Goal: Check status: Check status

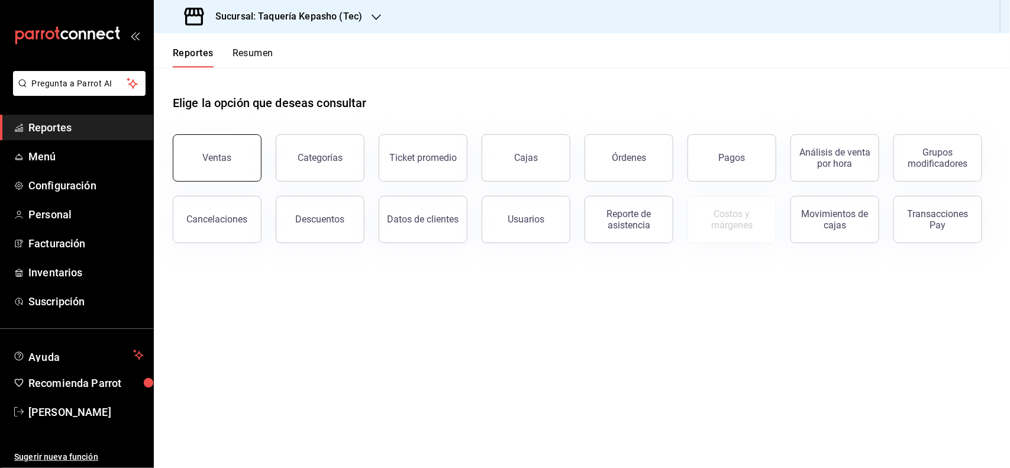
click at [212, 152] on div "Ventas" at bounding box center [217, 157] width 29 height 11
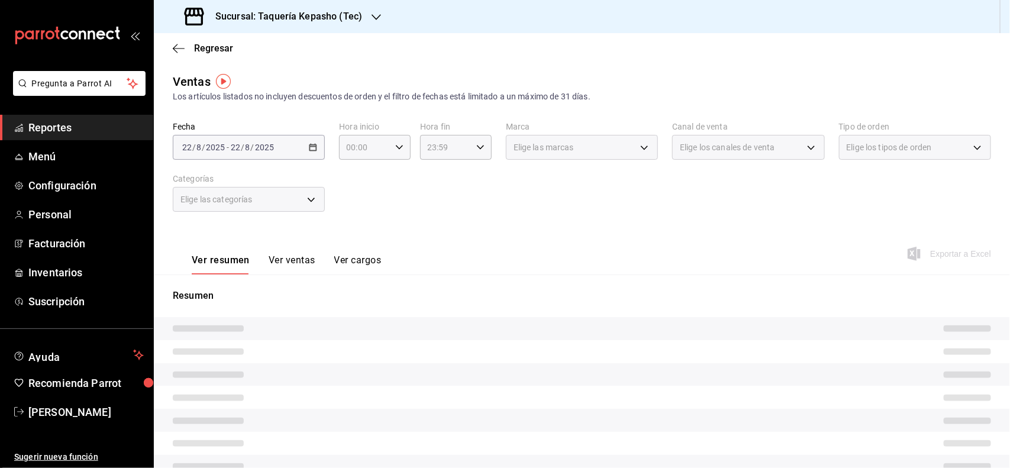
click at [288, 263] on button "Ver ventas" at bounding box center [292, 265] width 47 height 20
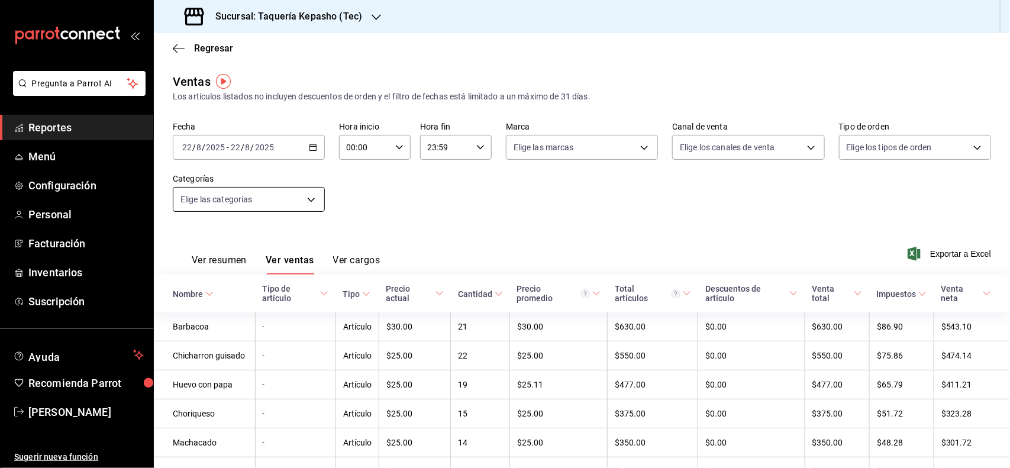
click at [280, 199] on body "Pregunta a Parrot AI Reportes Menú Configuración Personal Facturación Inventari…" at bounding box center [505, 234] width 1010 height 468
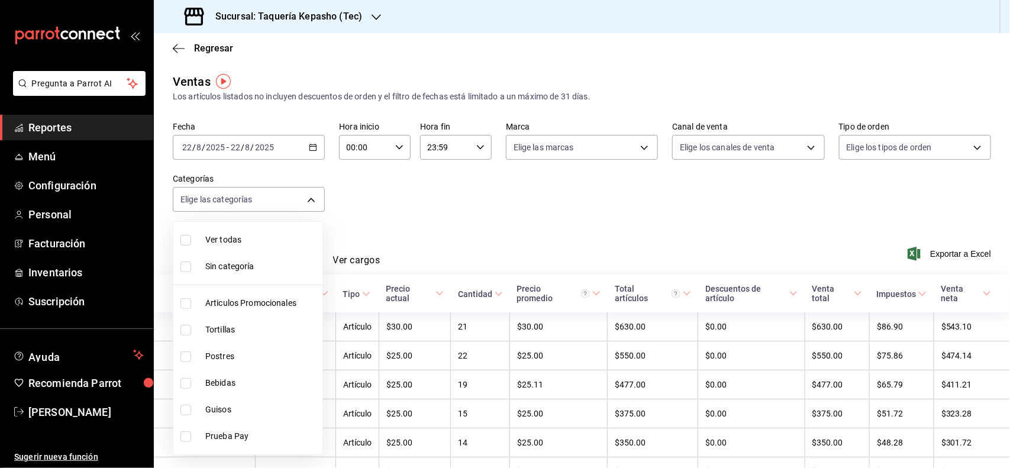
click at [234, 349] on li "Postres" at bounding box center [247, 356] width 149 height 27
type input "80394fb5-4f8c-4364-8ccf-133ca3d1566e"
checkbox input "true"
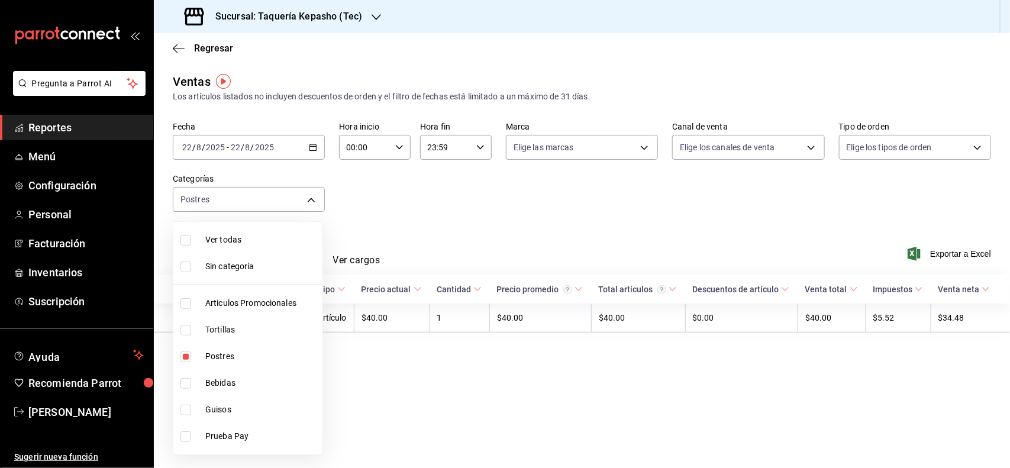
click at [398, 234] on div at bounding box center [505, 234] width 1010 height 468
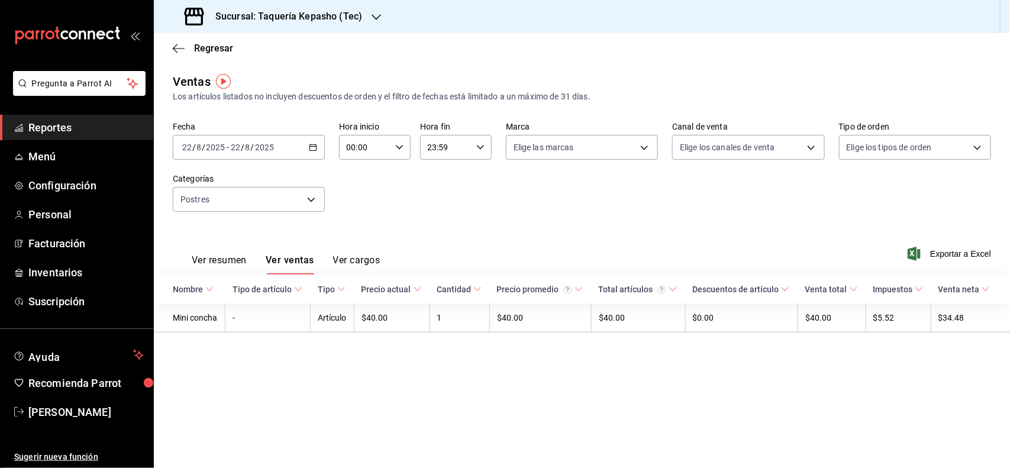
click at [318, 145] on div "2025-08-22 22 / 8 / 2025 - 2025-08-22 22 / 8 / 2025" at bounding box center [249, 147] width 152 height 25
click at [231, 292] on span "Rango de fechas" at bounding box center [229, 290] width 92 height 12
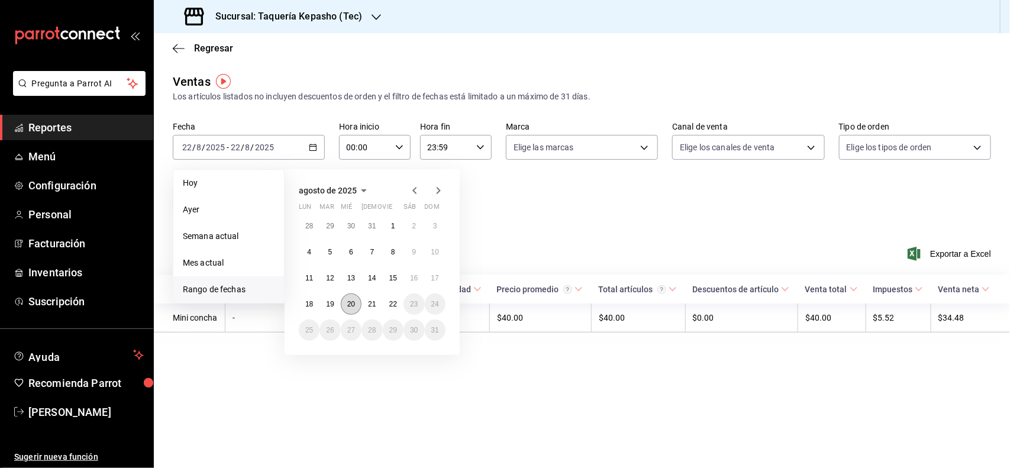
click at [349, 300] on abbr "20" at bounding box center [351, 304] width 8 height 8
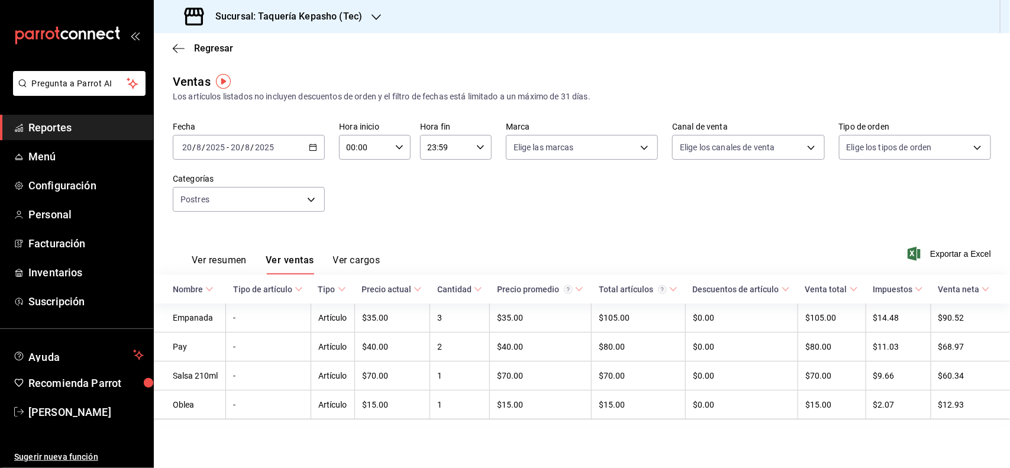
click at [320, 139] on div "2025-08-20 20 / 8 / 2025 - 2025-08-20 20 / 8 / 2025" at bounding box center [249, 147] width 152 height 25
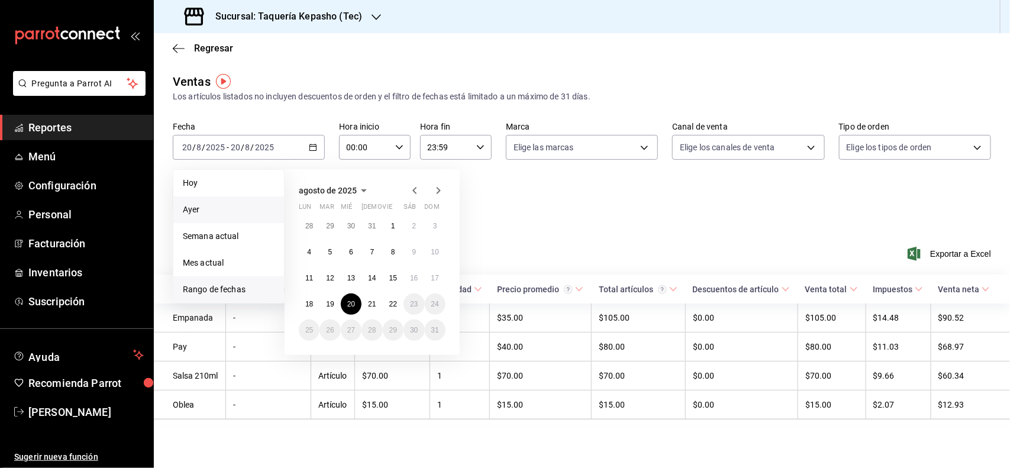
click at [247, 208] on span "Ayer" at bounding box center [229, 210] width 92 height 12
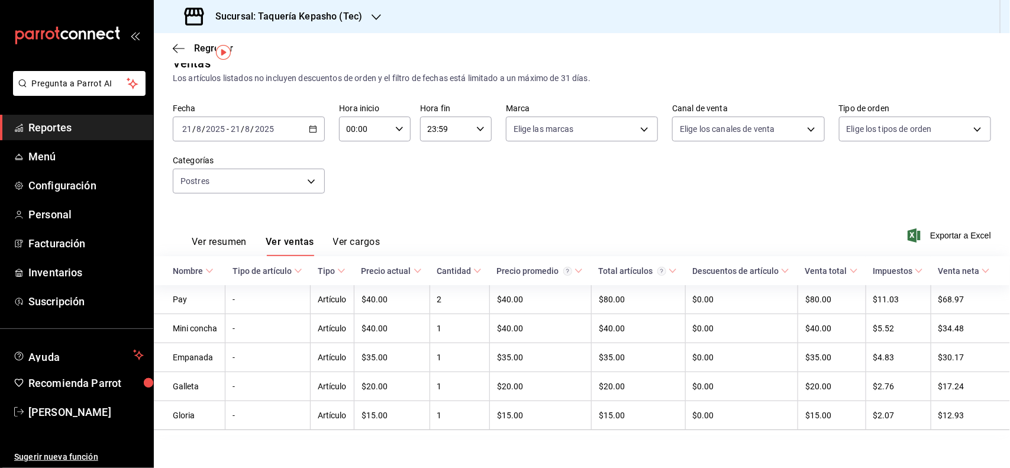
scroll to position [28, 0]
